Goal: Task Accomplishment & Management: Manage account settings

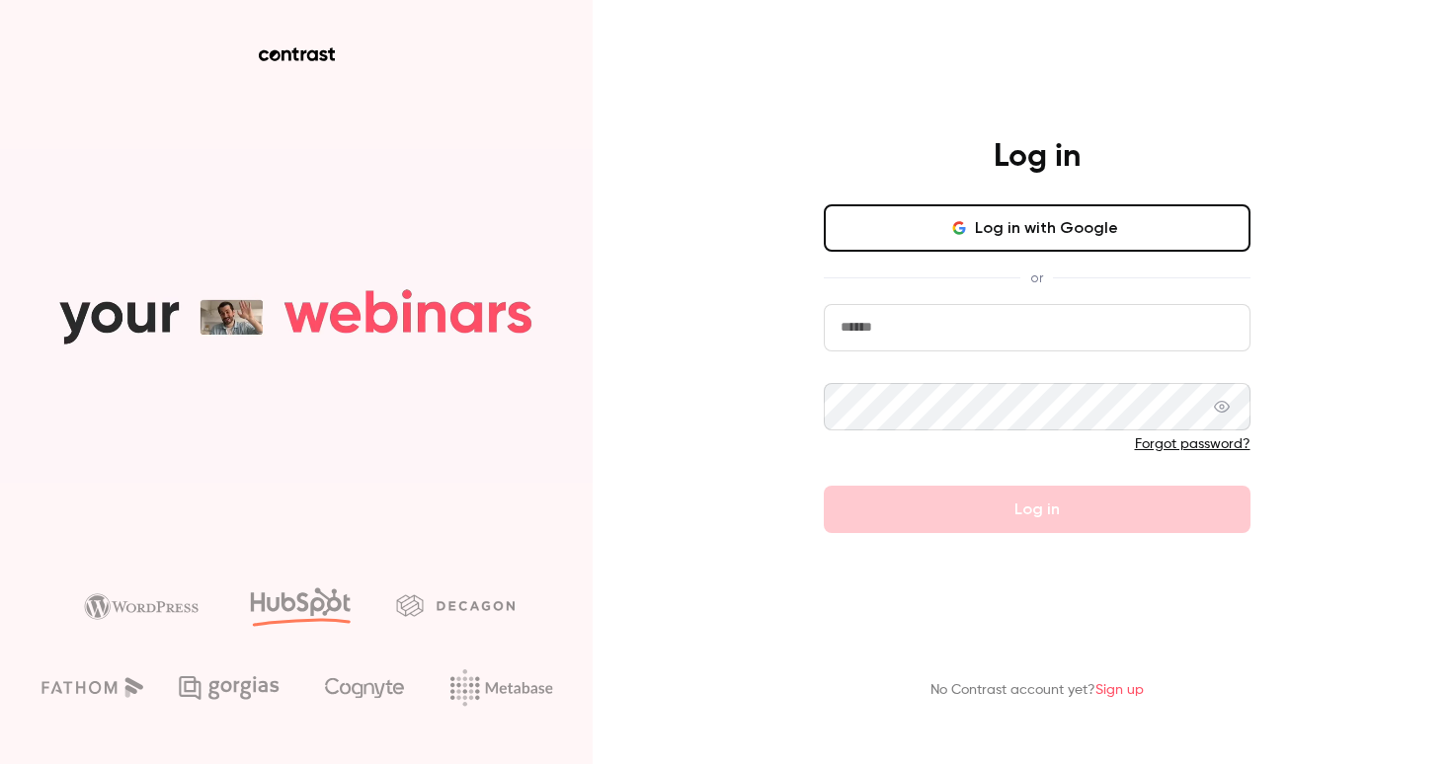
click at [902, 311] on input "email" at bounding box center [1037, 327] width 427 height 47
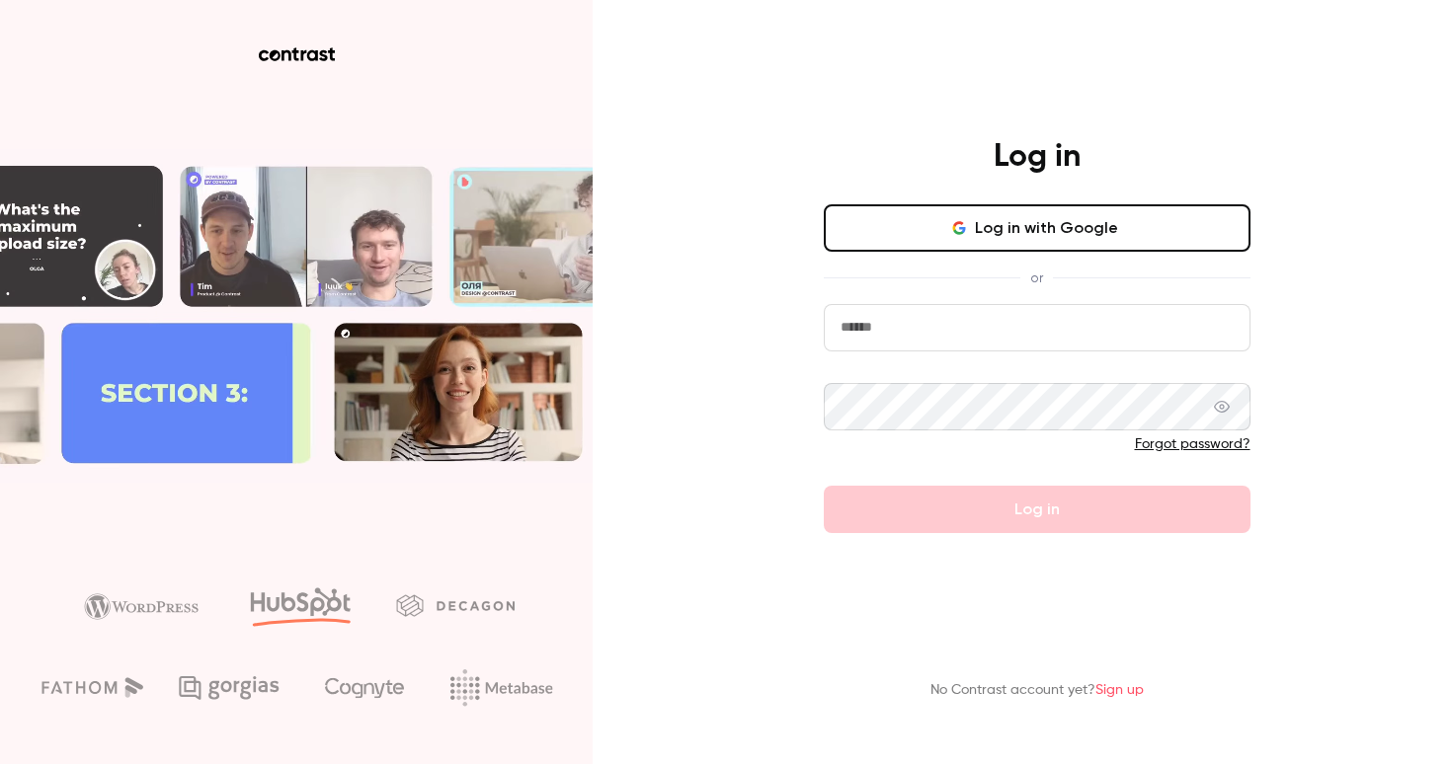
click at [0, 763] on com-1password-button at bounding box center [0, 764] width 0 height 0
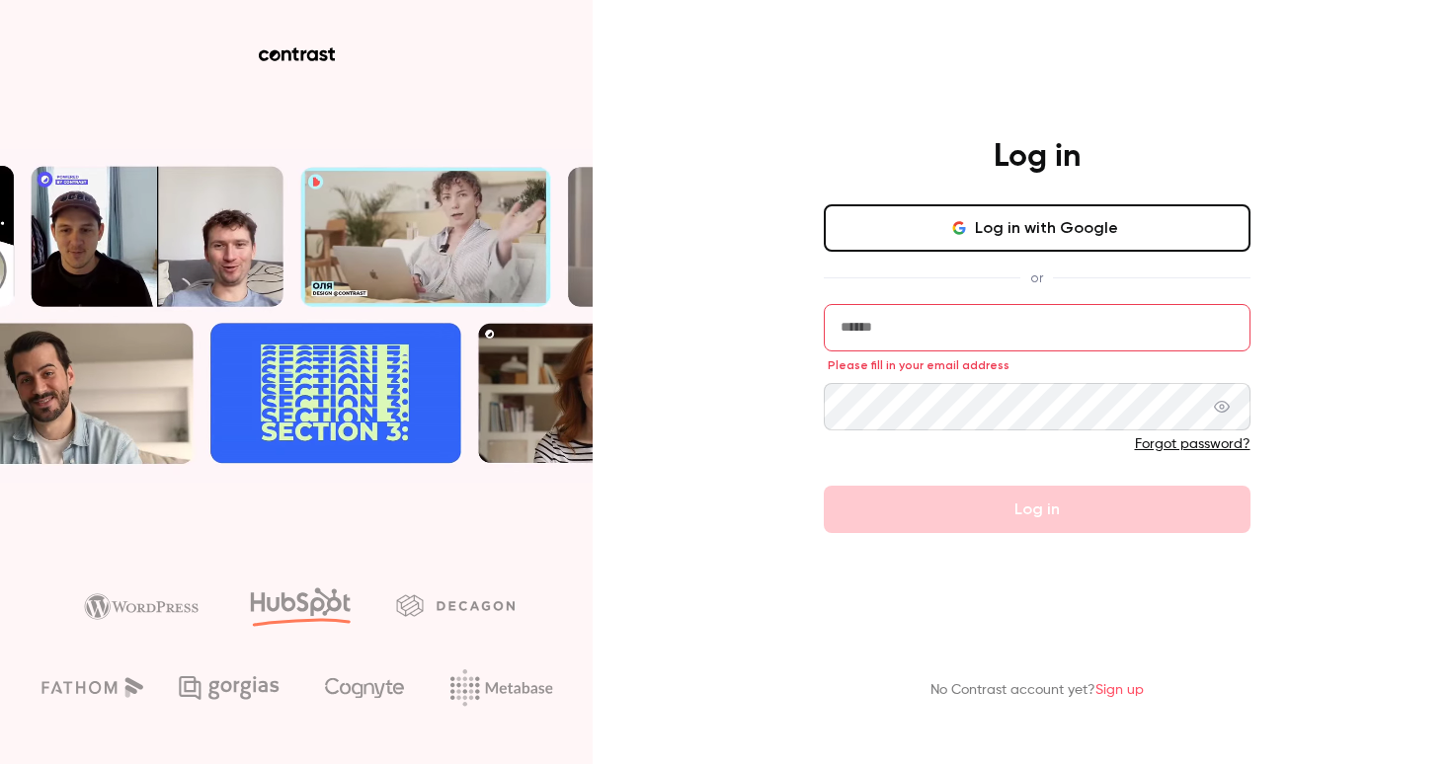
type input "**********"
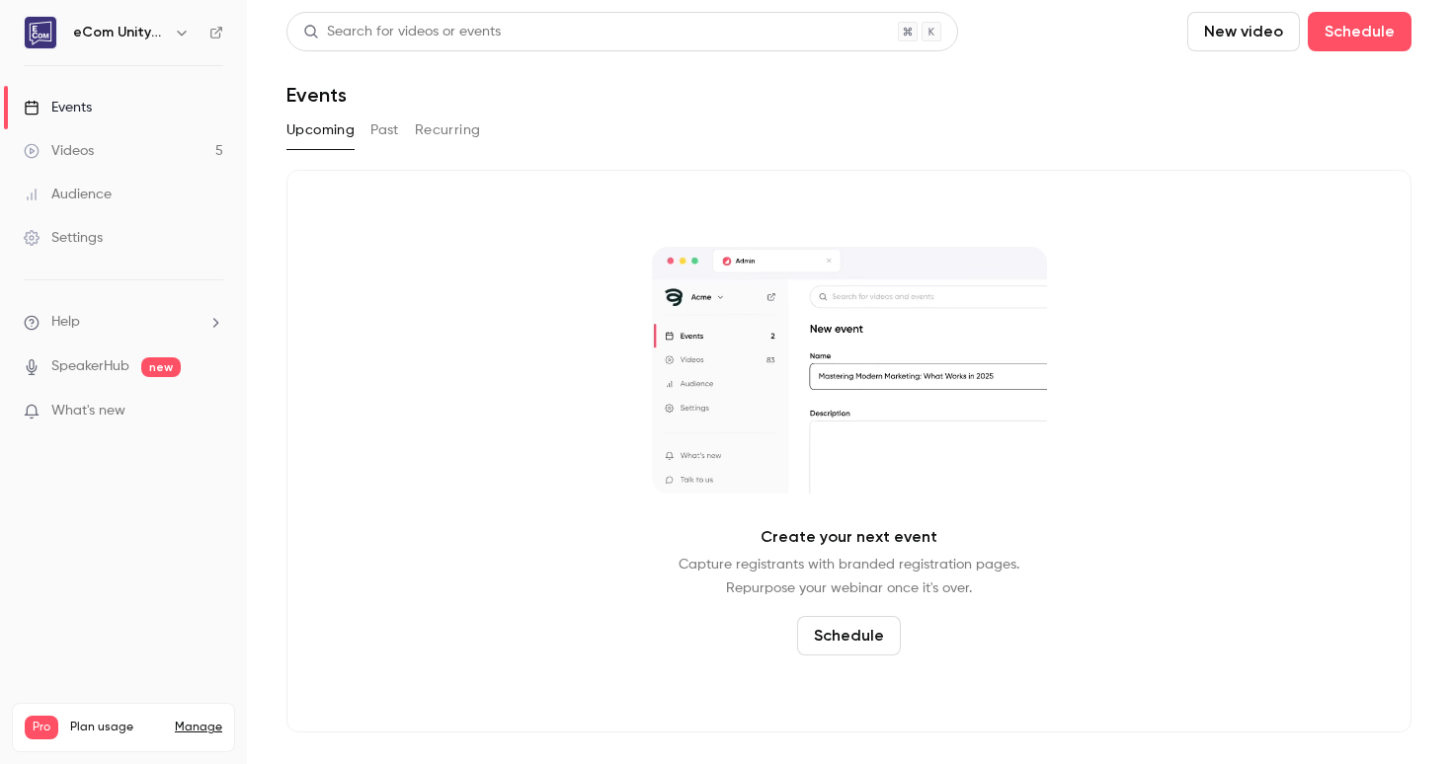
click at [84, 232] on div "Settings" at bounding box center [63, 238] width 79 height 20
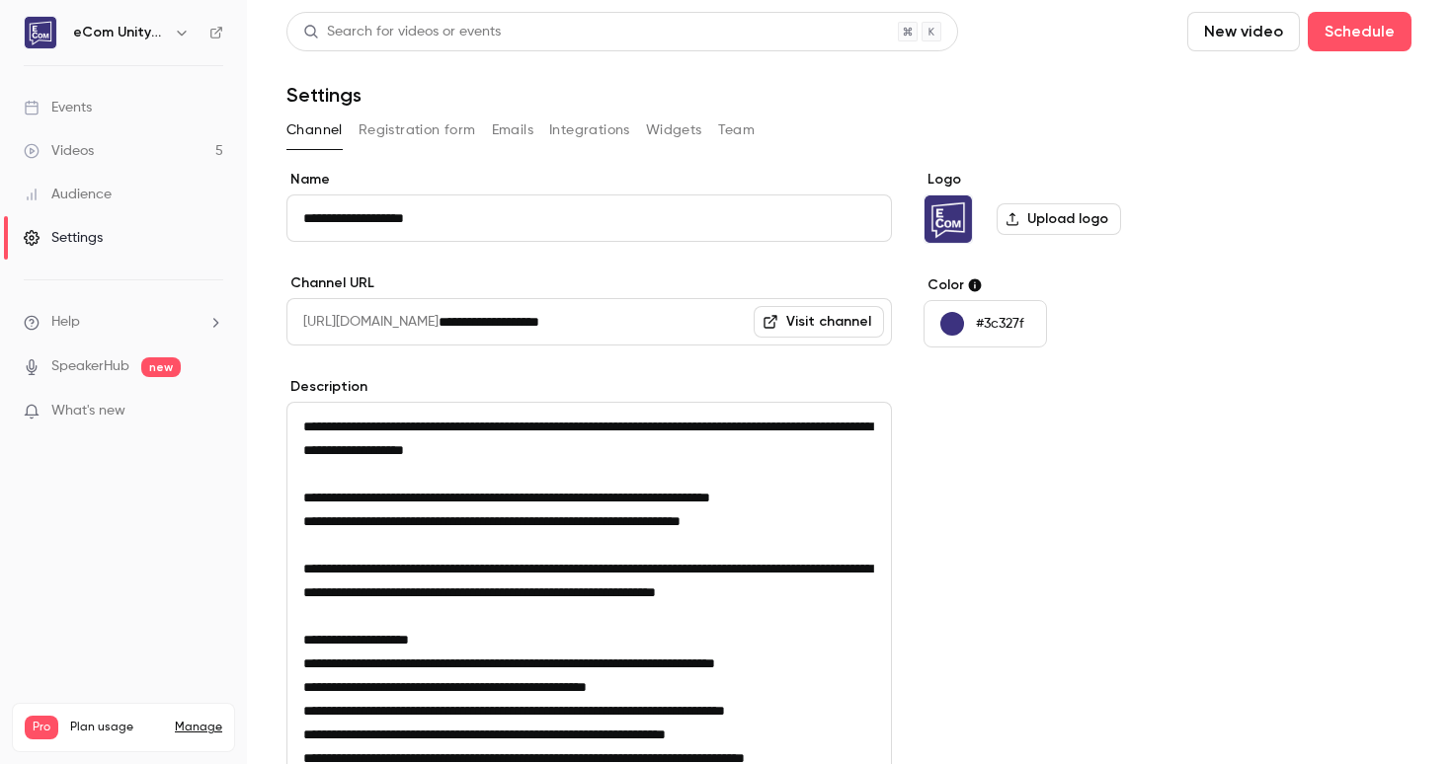
click at [736, 122] on button "Team" at bounding box center [737, 131] width 38 height 32
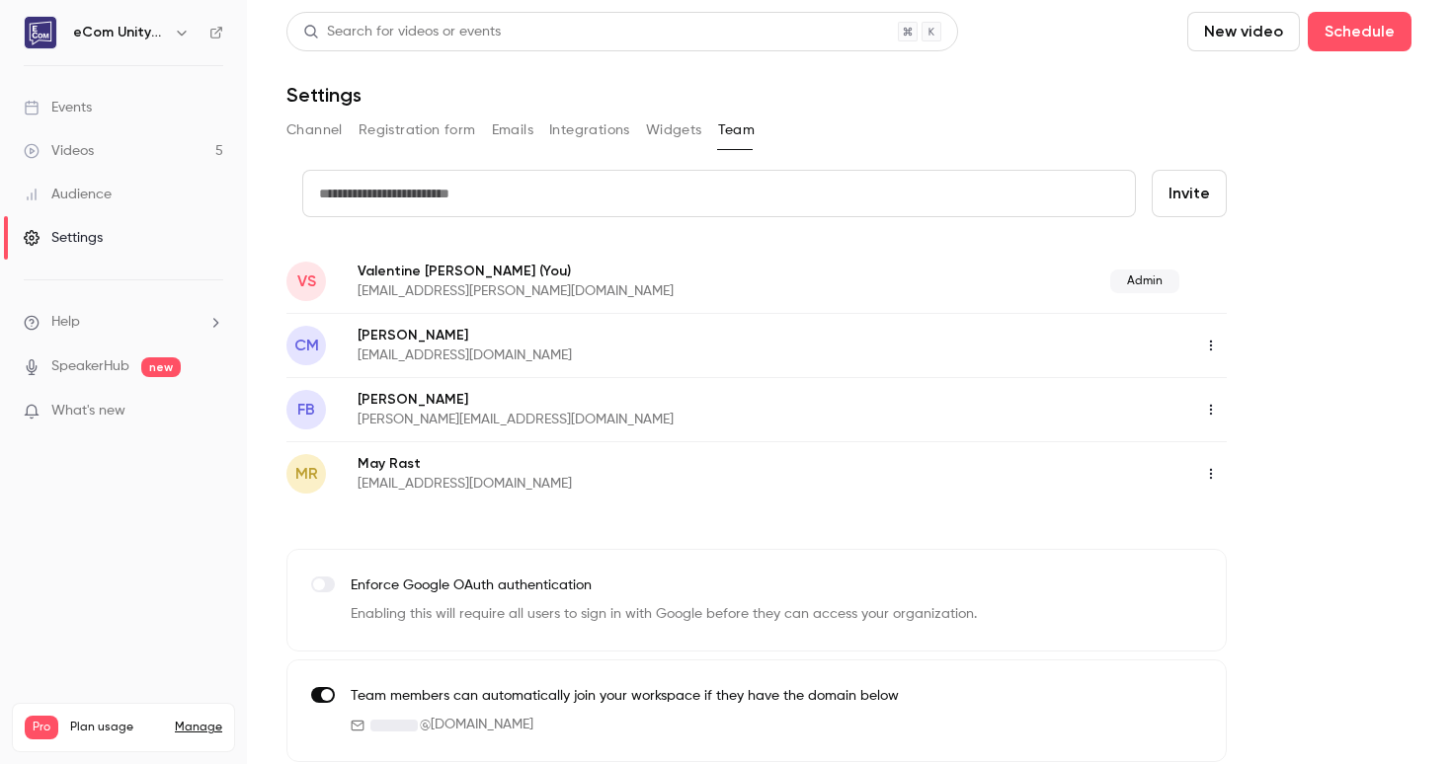
scroll to position [10, 0]
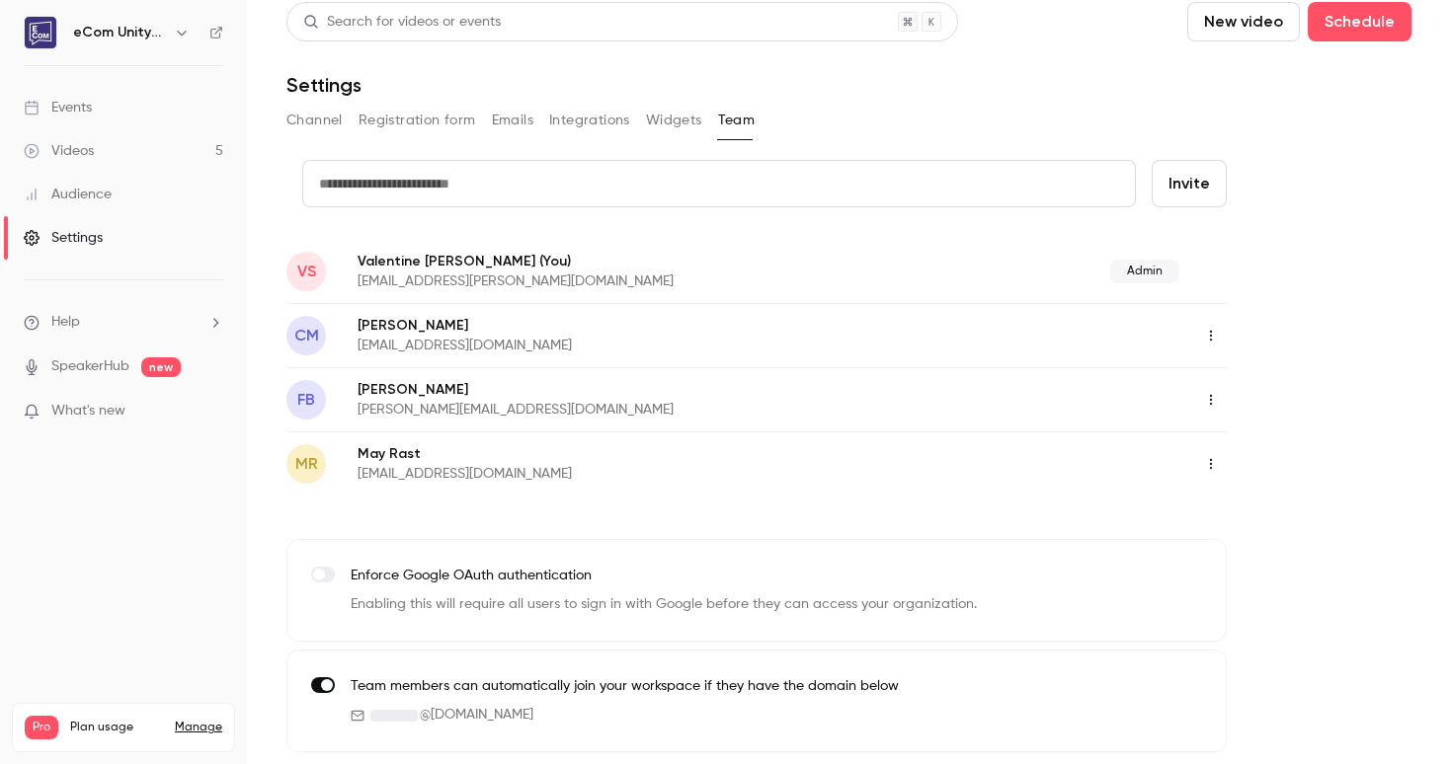
click at [202, 720] on link "Manage" at bounding box center [198, 728] width 47 height 16
